Goal: Information Seeking & Learning: Learn about a topic

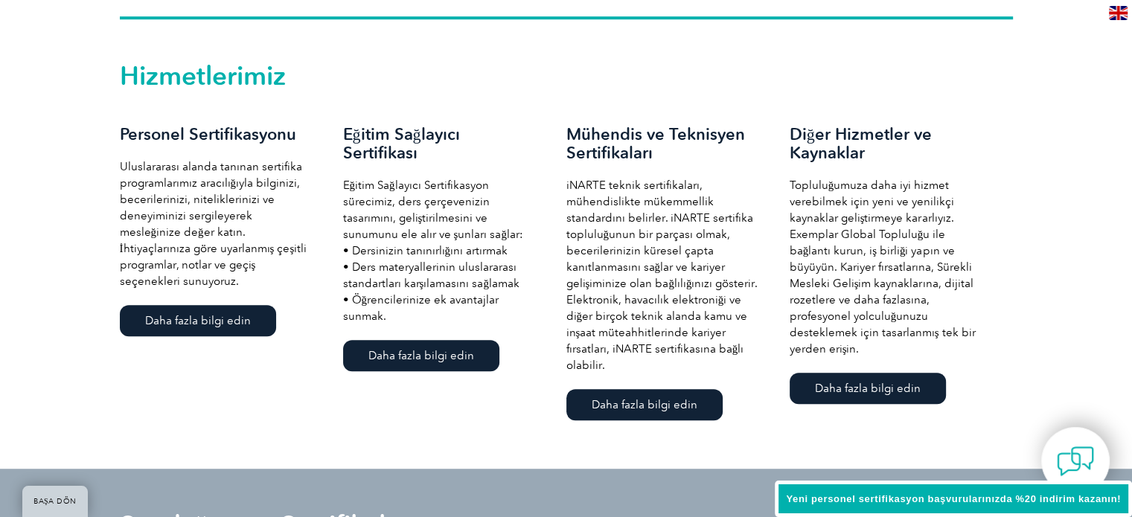
scroll to position [968, 0]
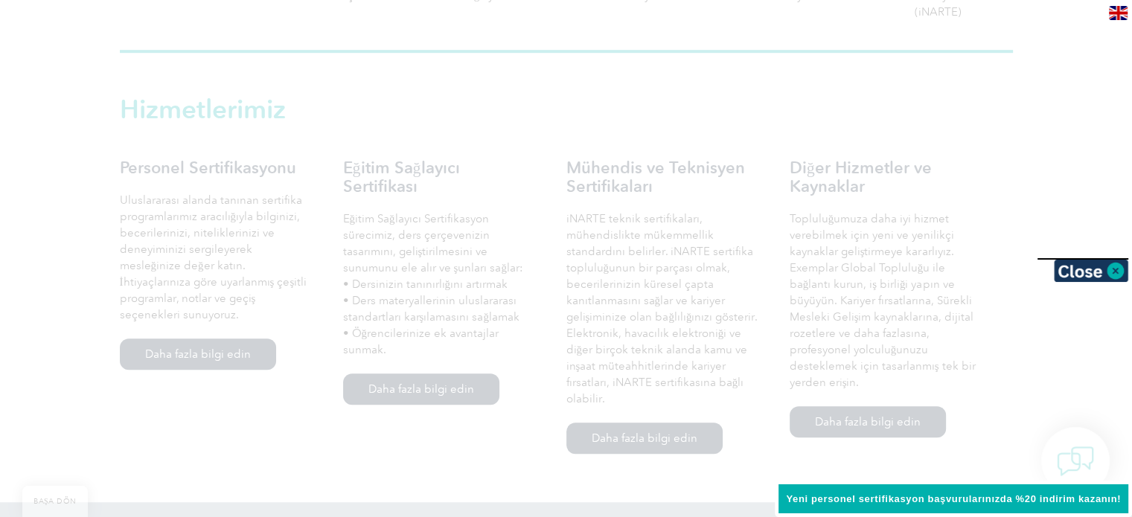
click at [63, 271] on div at bounding box center [566, 258] width 1132 height 517
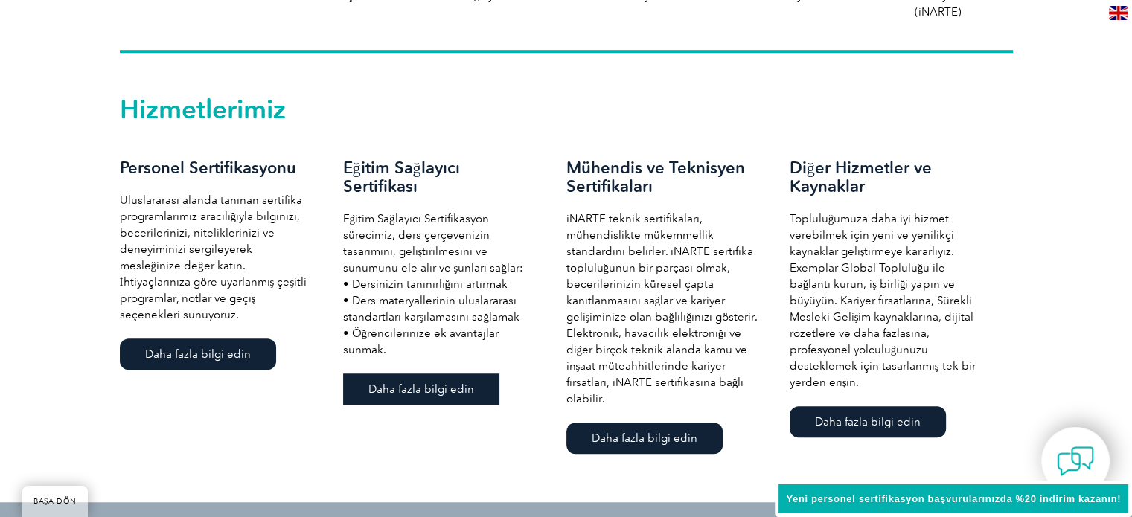
click at [430, 389] on font "Daha fazla bilgi edin" at bounding box center [422, 389] width 106 height 13
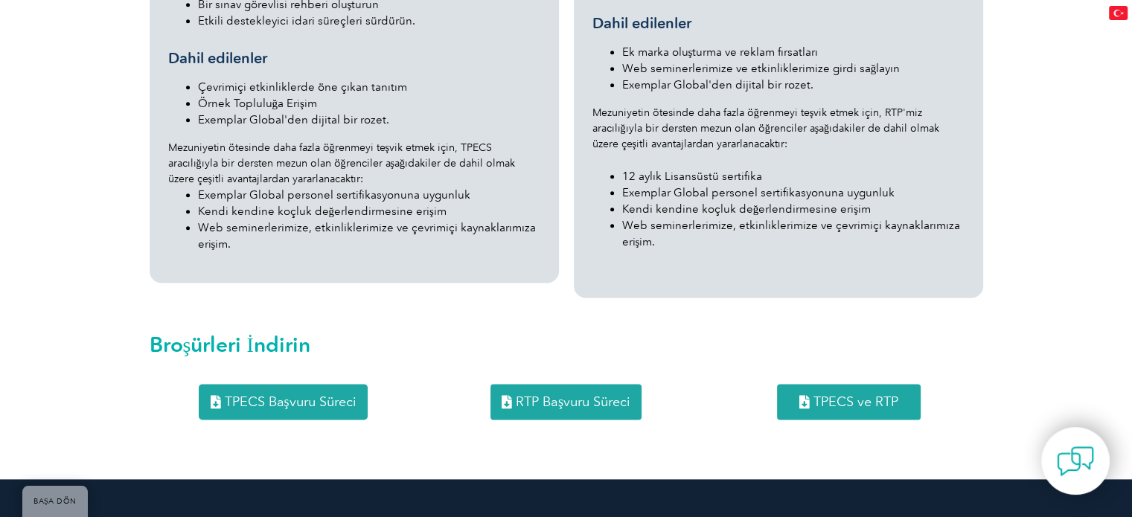
scroll to position [1861, 0]
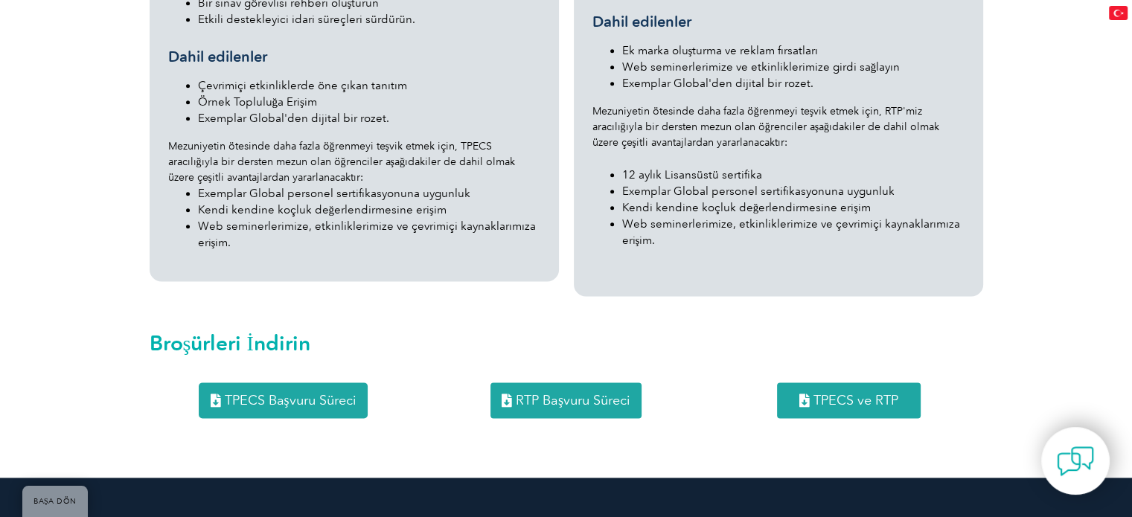
click at [324, 392] on font "TPECS Başvuru Süreci" at bounding box center [290, 400] width 132 height 16
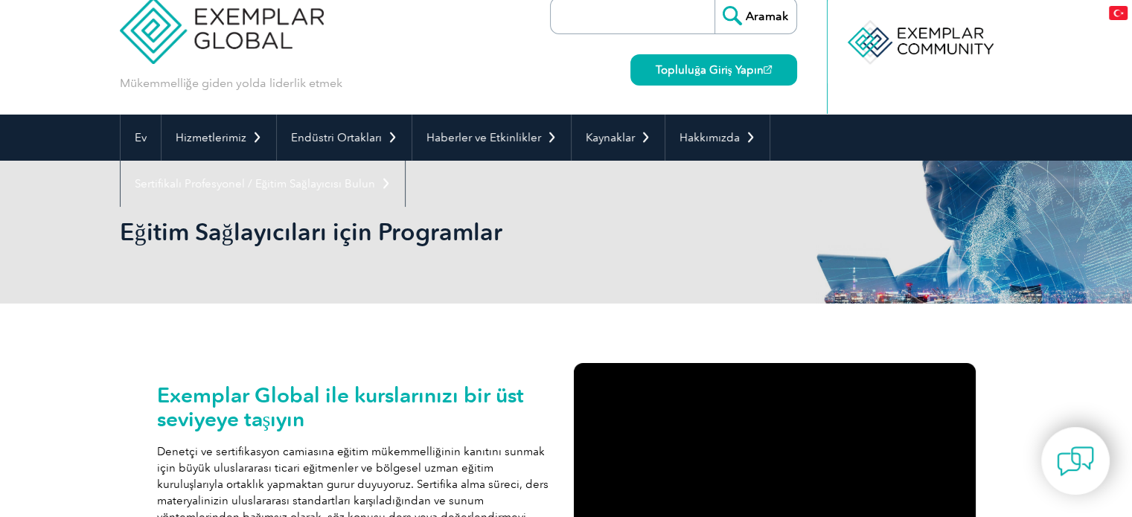
scroll to position [0, 0]
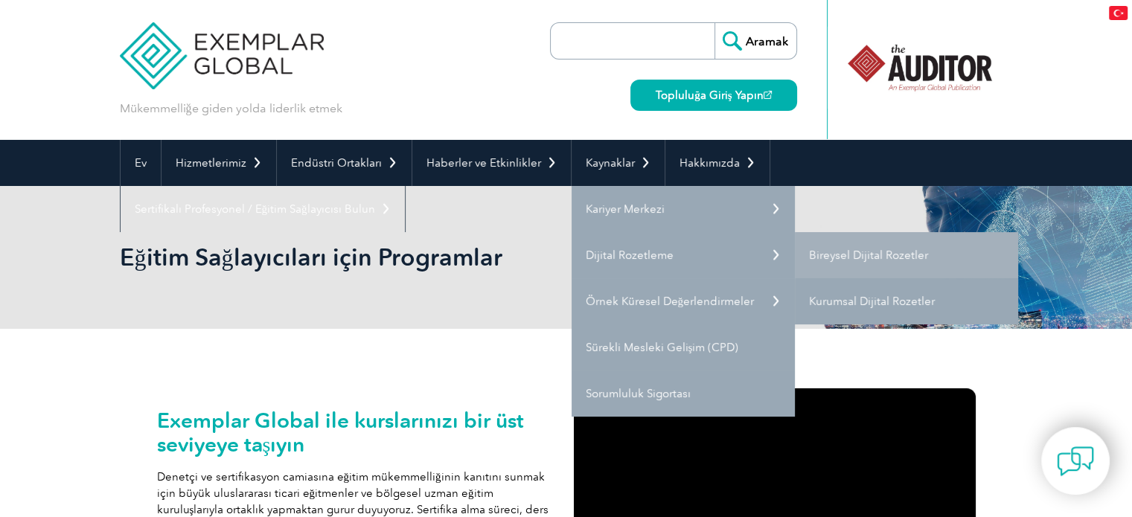
click at [829, 295] on font "Kurumsal Dijital Rozetler" at bounding box center [872, 301] width 126 height 13
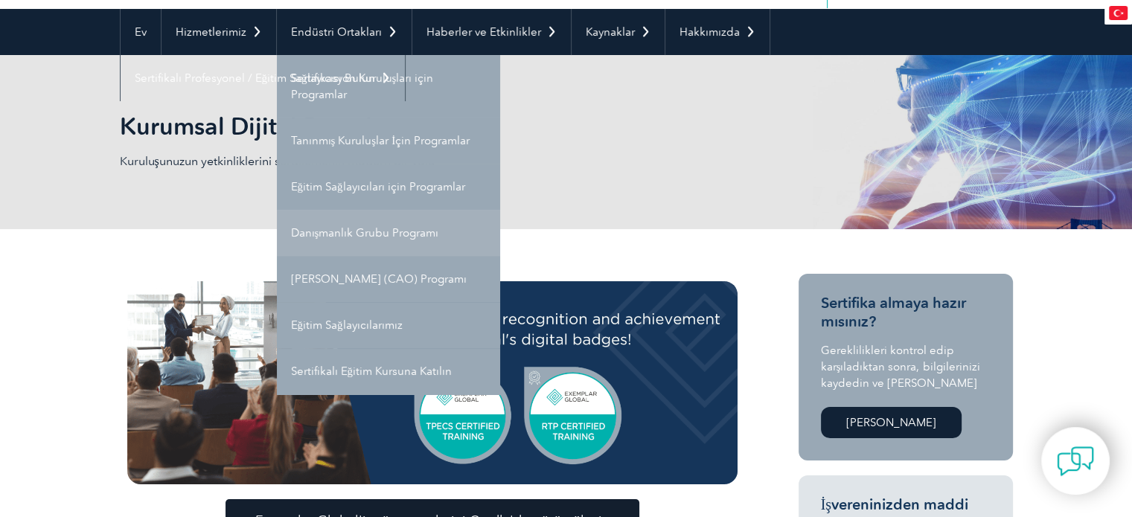
scroll to position [149, 0]
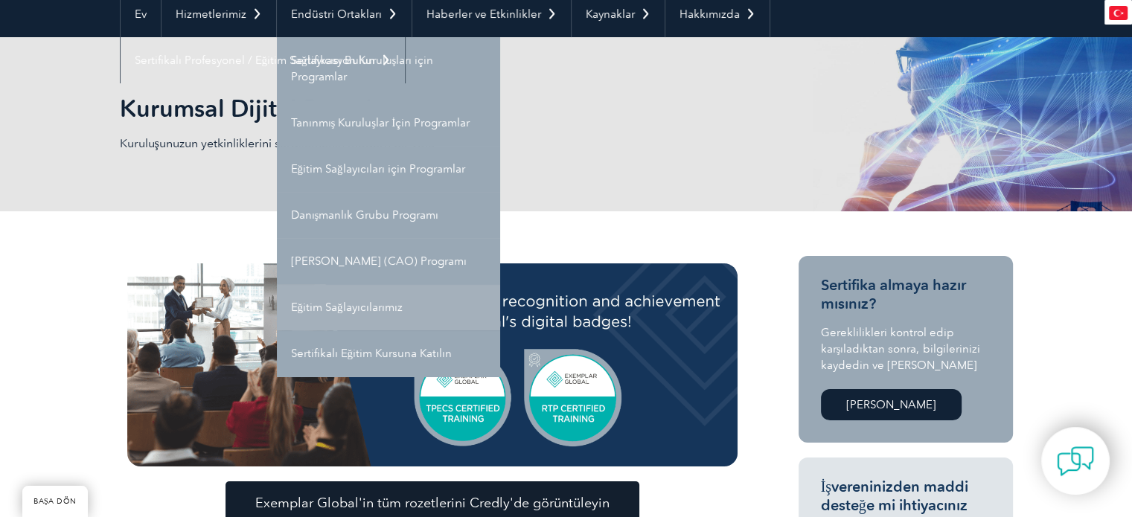
click at [412, 313] on link "Eğitim Sağlayıcılarımız" at bounding box center [388, 307] width 223 height 46
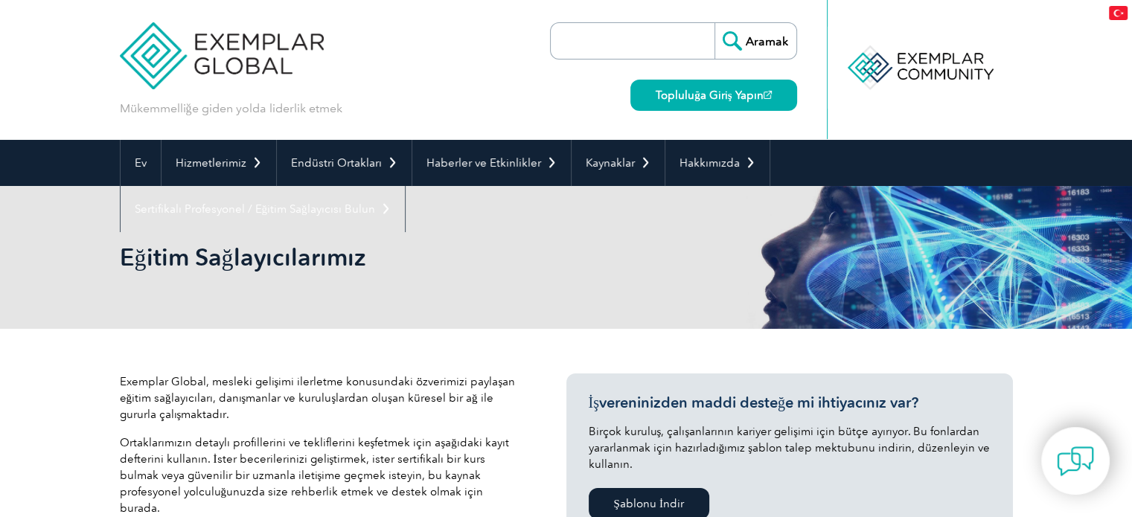
click at [57, 327] on div "Eğitim Sağlayıcılarımız" at bounding box center [566, 257] width 1132 height 143
click at [1119, 14] on img at bounding box center [1118, 13] width 19 height 14
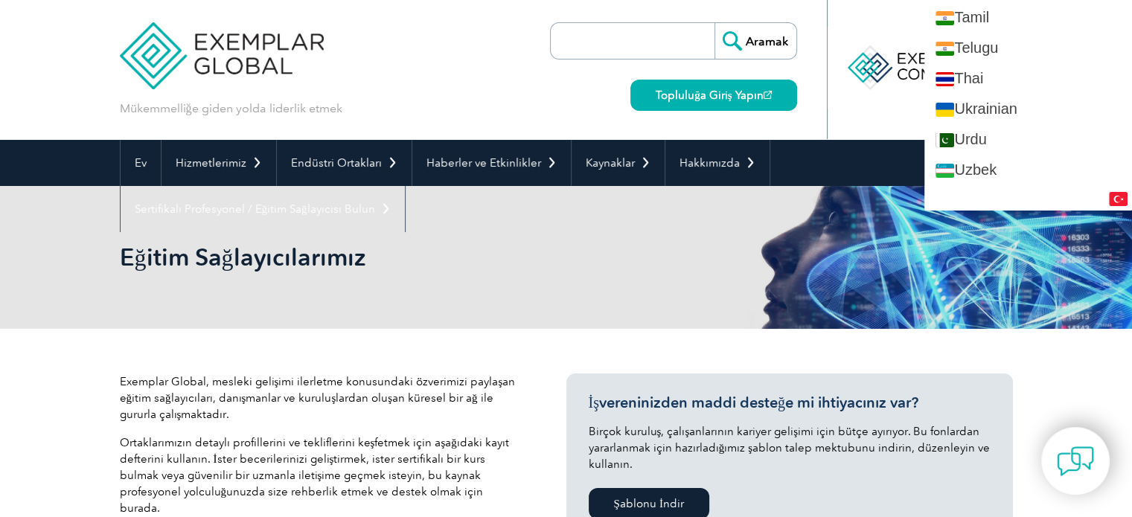
scroll to position [2807, 0]
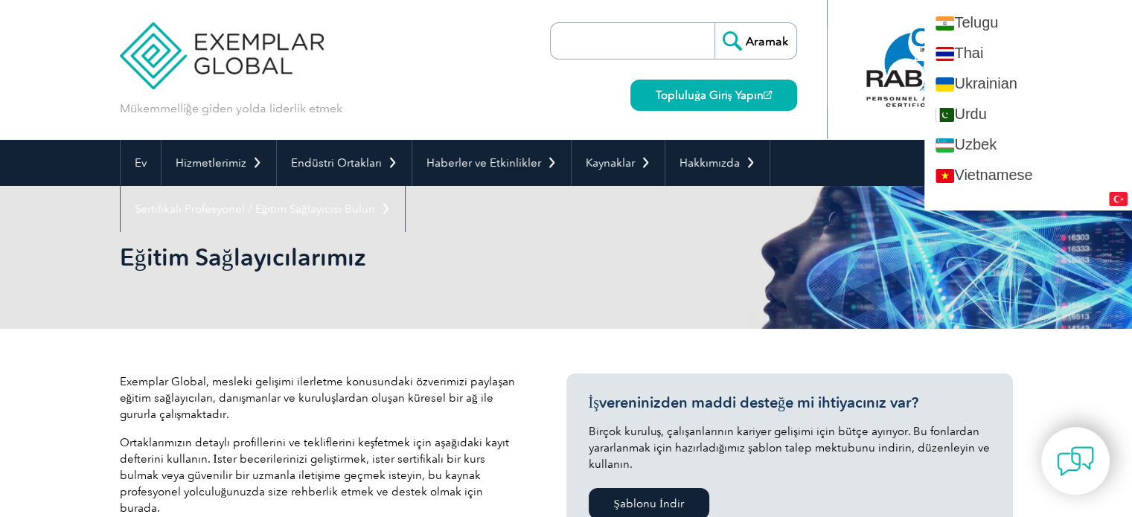
click at [652, 260] on h2 "Eğitim Sağlayıcılarımız" at bounding box center [432, 258] width 625 height 24
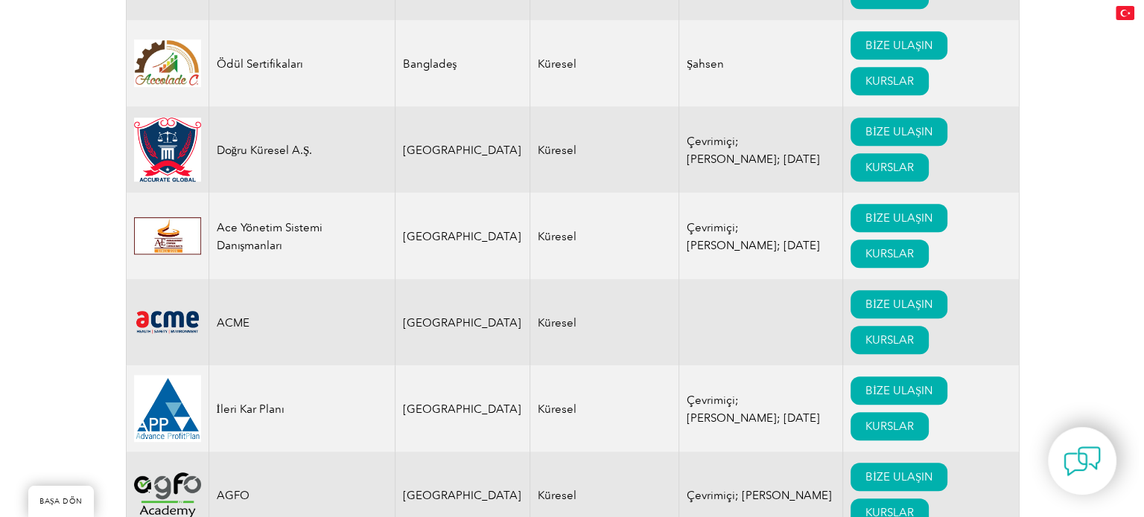
scroll to position [1266, 0]
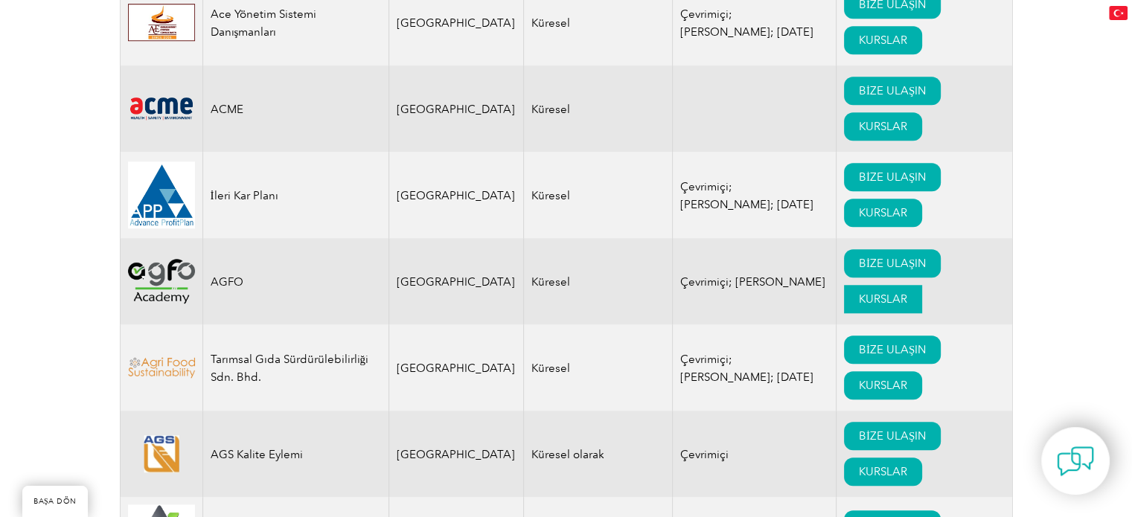
click at [866, 285] on link "KURSLAR" at bounding box center [883, 299] width 78 height 28
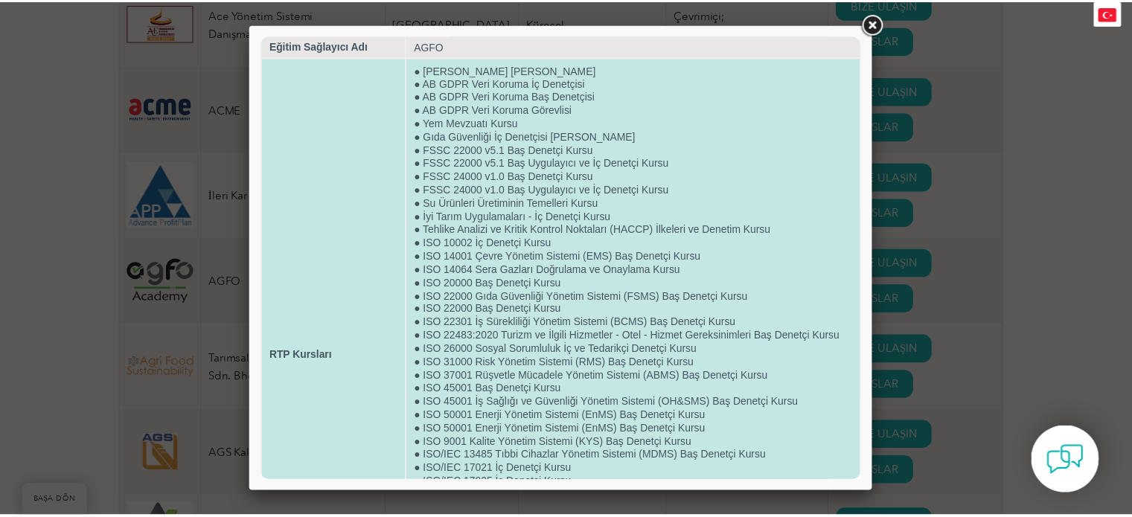
scroll to position [0, 0]
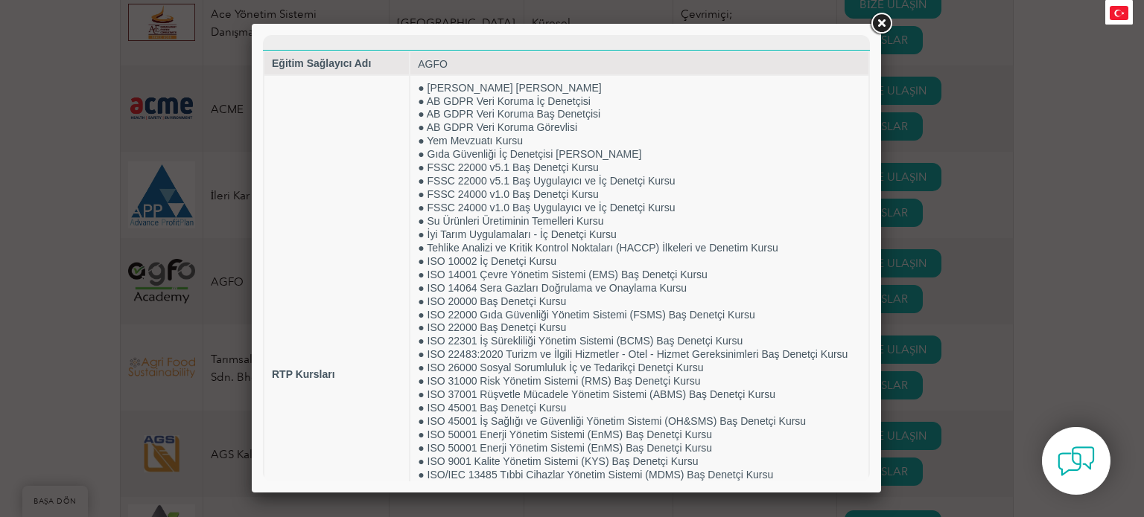
click at [884, 28] on link at bounding box center [880, 23] width 27 height 27
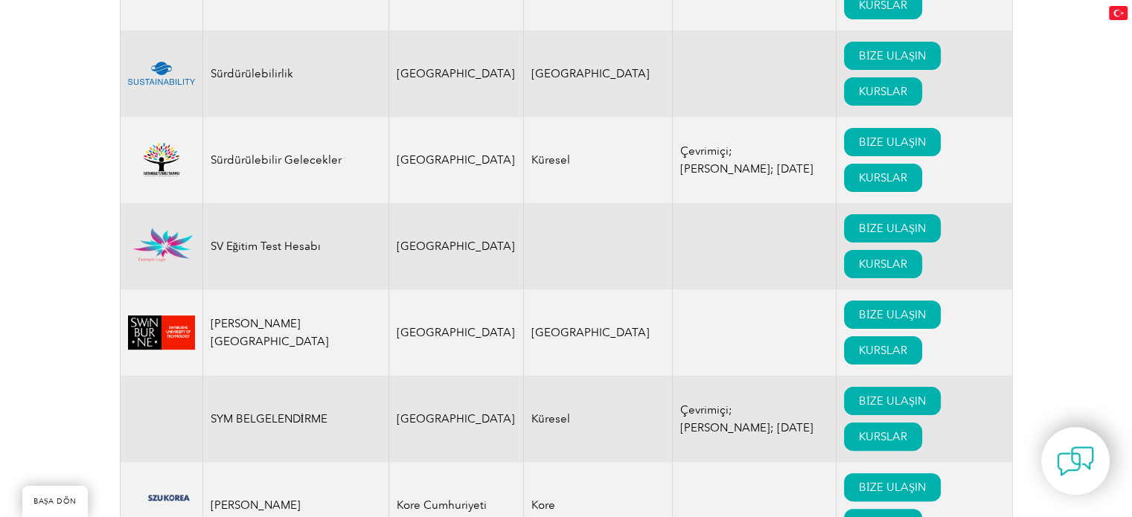
scroll to position [22781, 0]
